Goal: Task Accomplishment & Management: Manage account settings

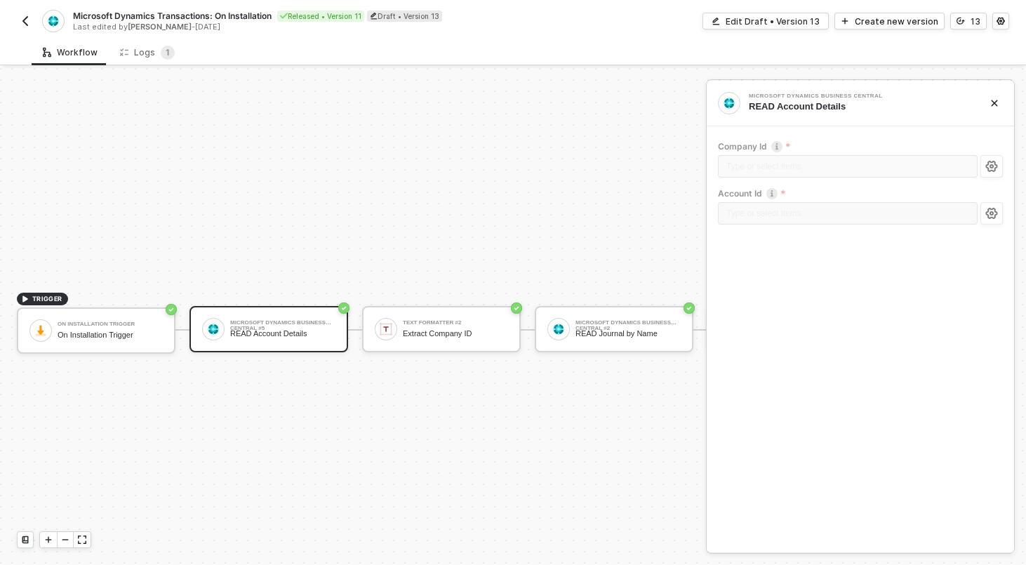
scroll to position [26, 0]
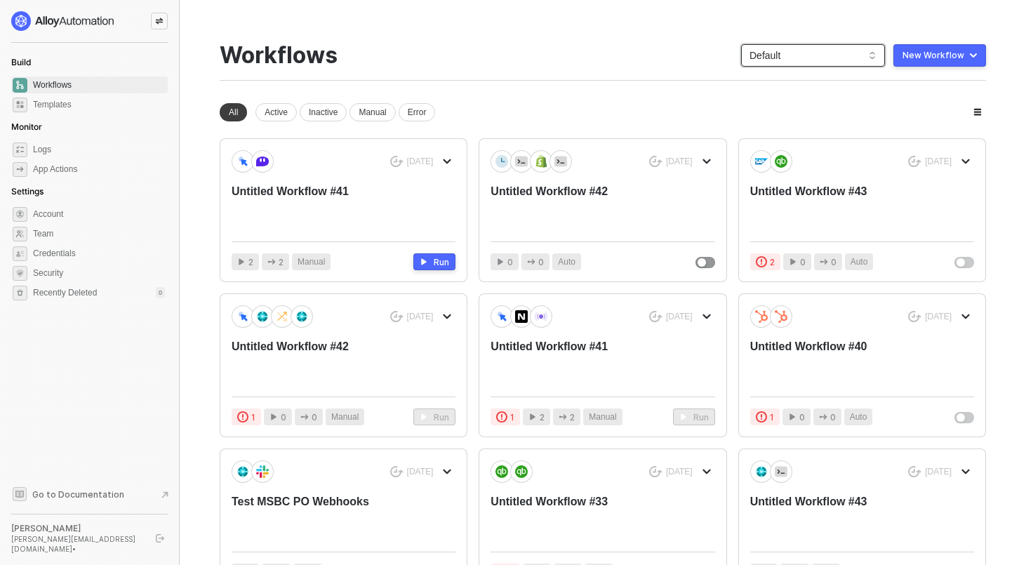
click at [820, 57] on span "Default" at bounding box center [813, 55] width 127 height 21
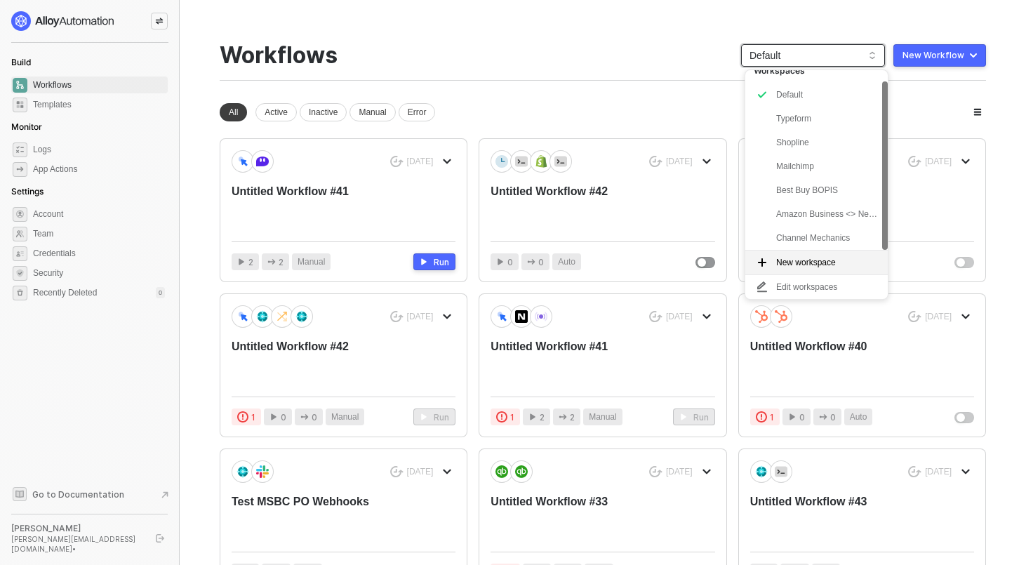
click at [811, 133] on div "6806907f9d54655f561d6ca2 6812a0621a93c1e98faedd06 68220685d4586ef0cc4a1d22 Work…" at bounding box center [817, 184] width 143 height 229
click at [797, 256] on div "New workspace" at bounding box center [806, 262] width 60 height 13
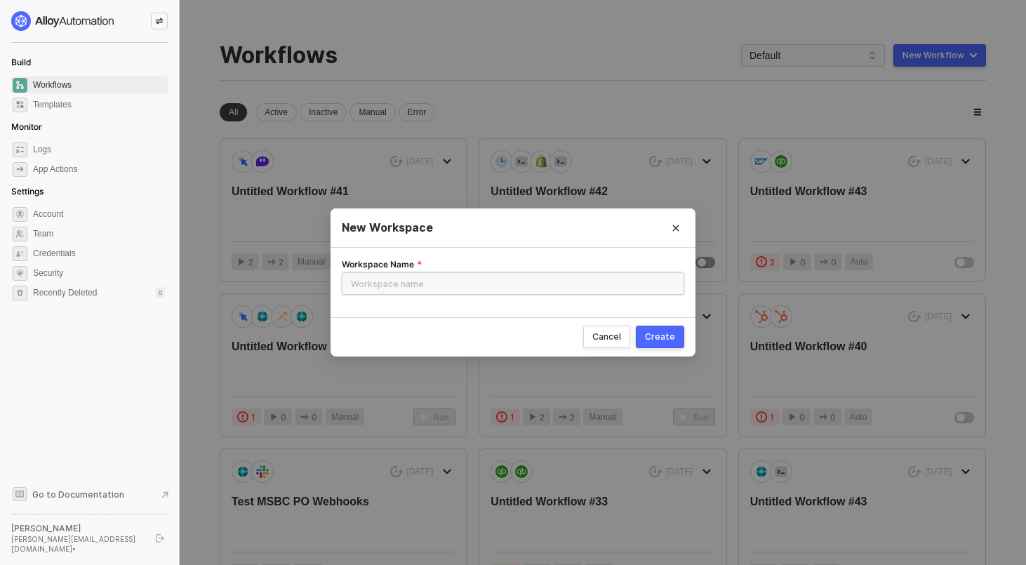
click at [622, 286] on input "Workspace Name" at bounding box center [513, 283] width 343 height 22
type input "Support Eng"
click at [675, 336] on button "Create" at bounding box center [660, 337] width 48 height 22
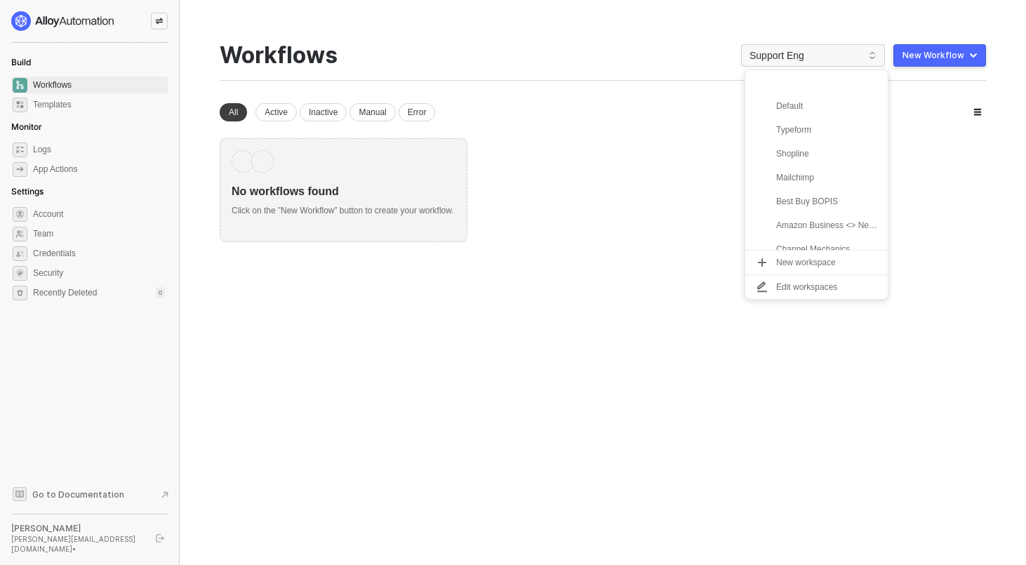
scroll to position [35, 0]
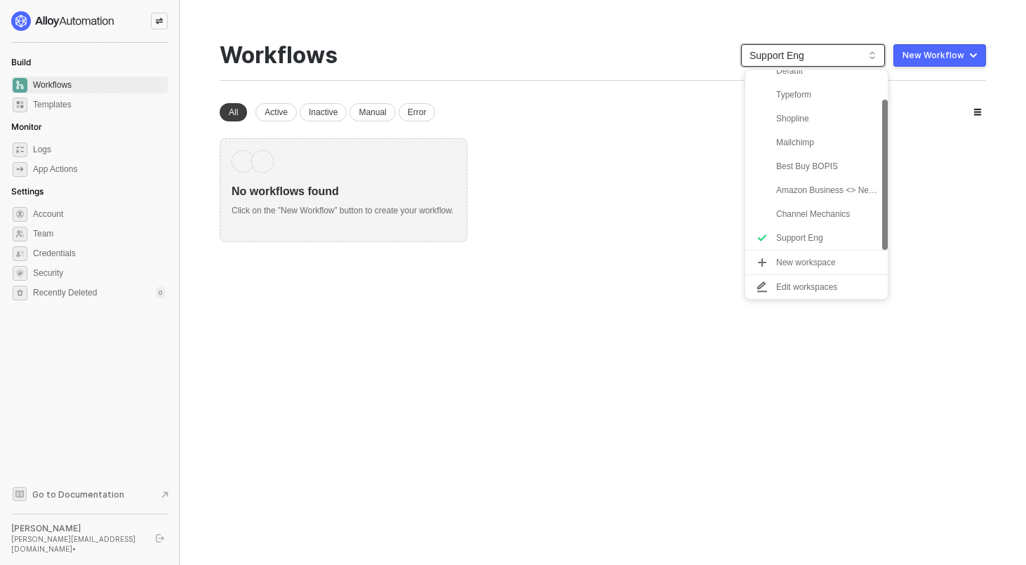
click at [640, 147] on div "No workflows found Click on the ”New Workflow” button to create your workflow." at bounding box center [603, 190] width 767 height 104
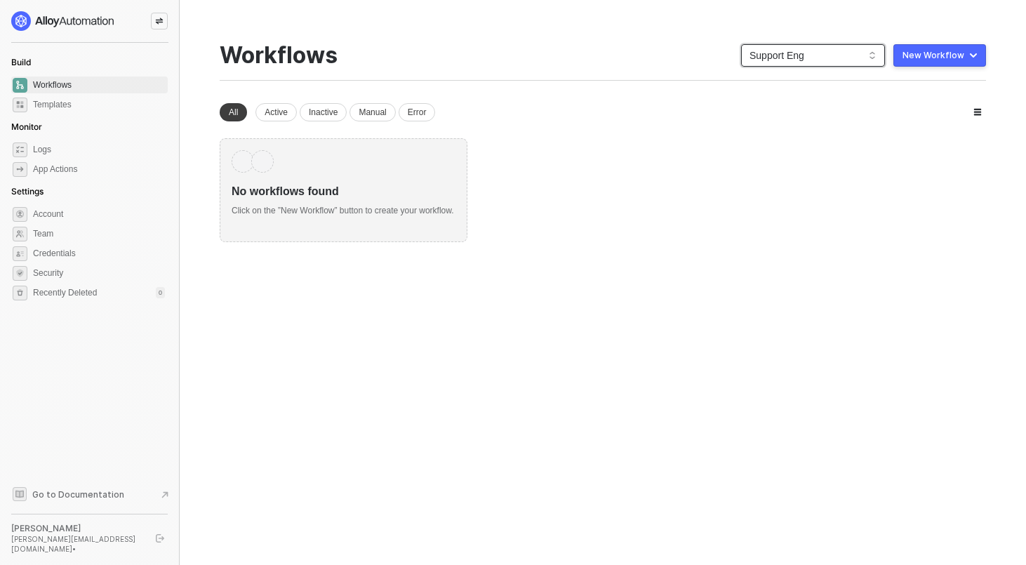
click at [782, 55] on span "Support Eng" at bounding box center [813, 55] width 127 height 21
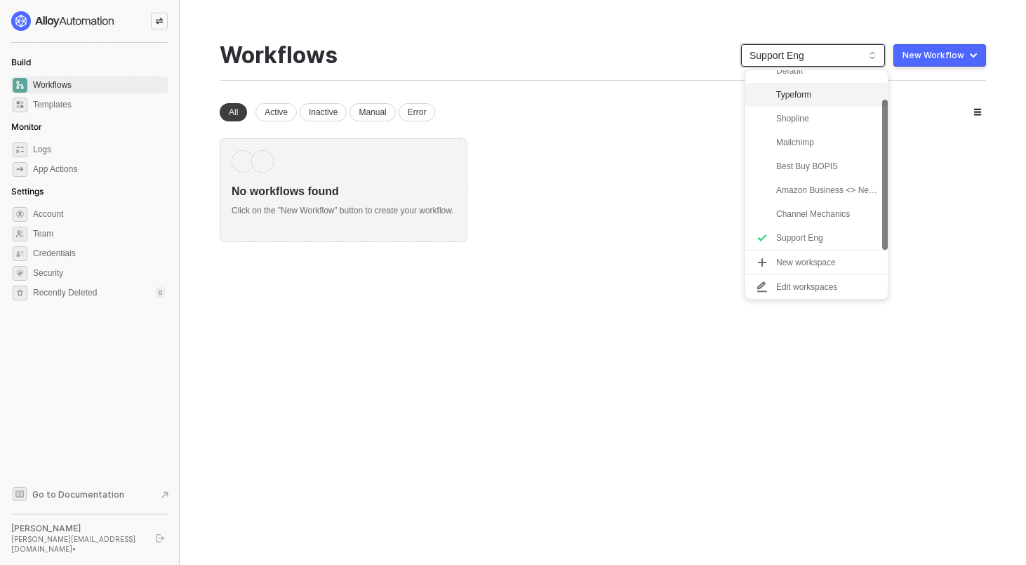
click at [783, 91] on div "Typeform" at bounding box center [827, 94] width 103 height 17
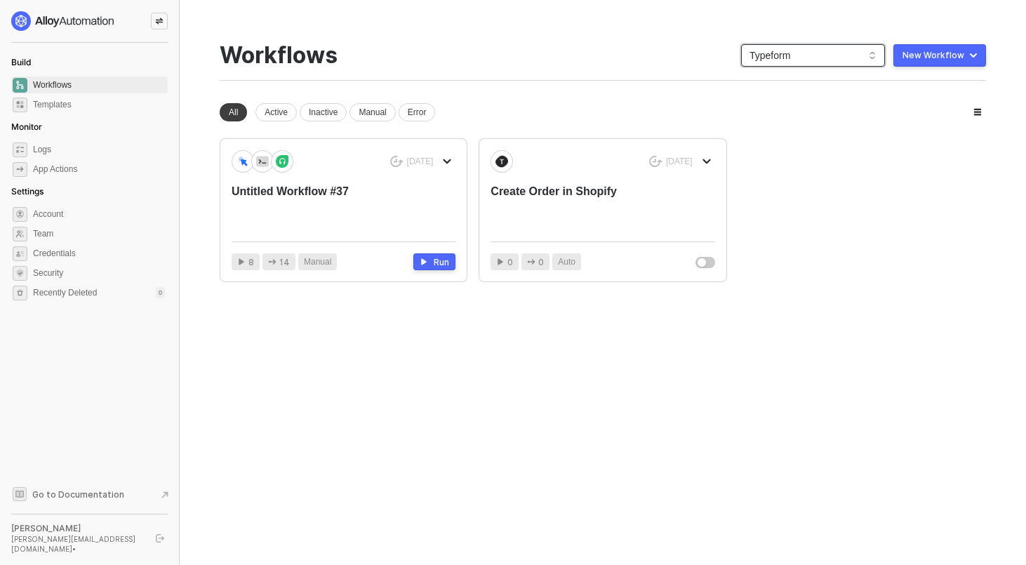
click at [807, 55] on span "Typeform" at bounding box center [813, 55] width 127 height 21
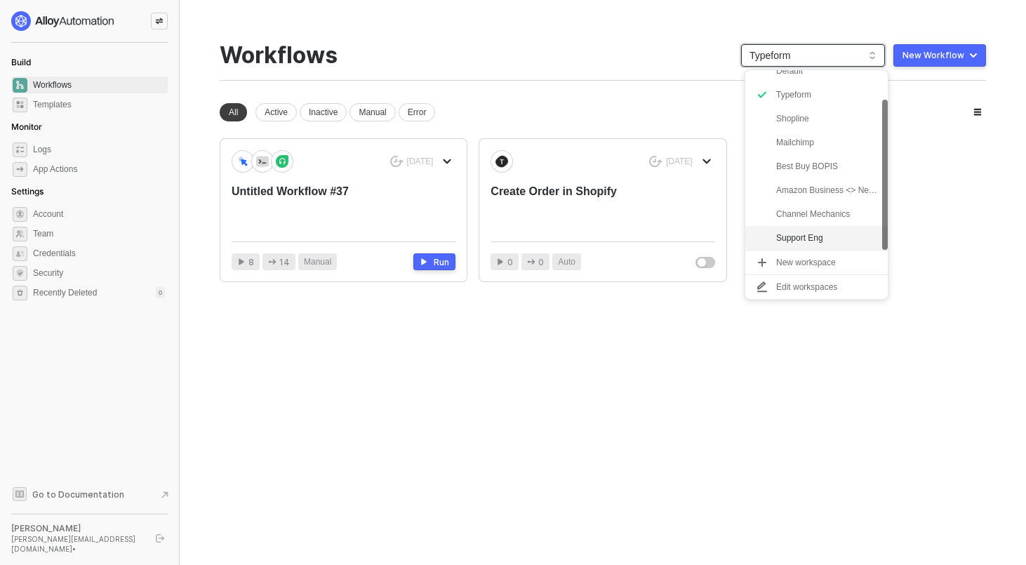
click at [807, 232] on div "Support Eng" at bounding box center [827, 238] width 103 height 17
